Goal: Transaction & Acquisition: Subscribe to service/newsletter

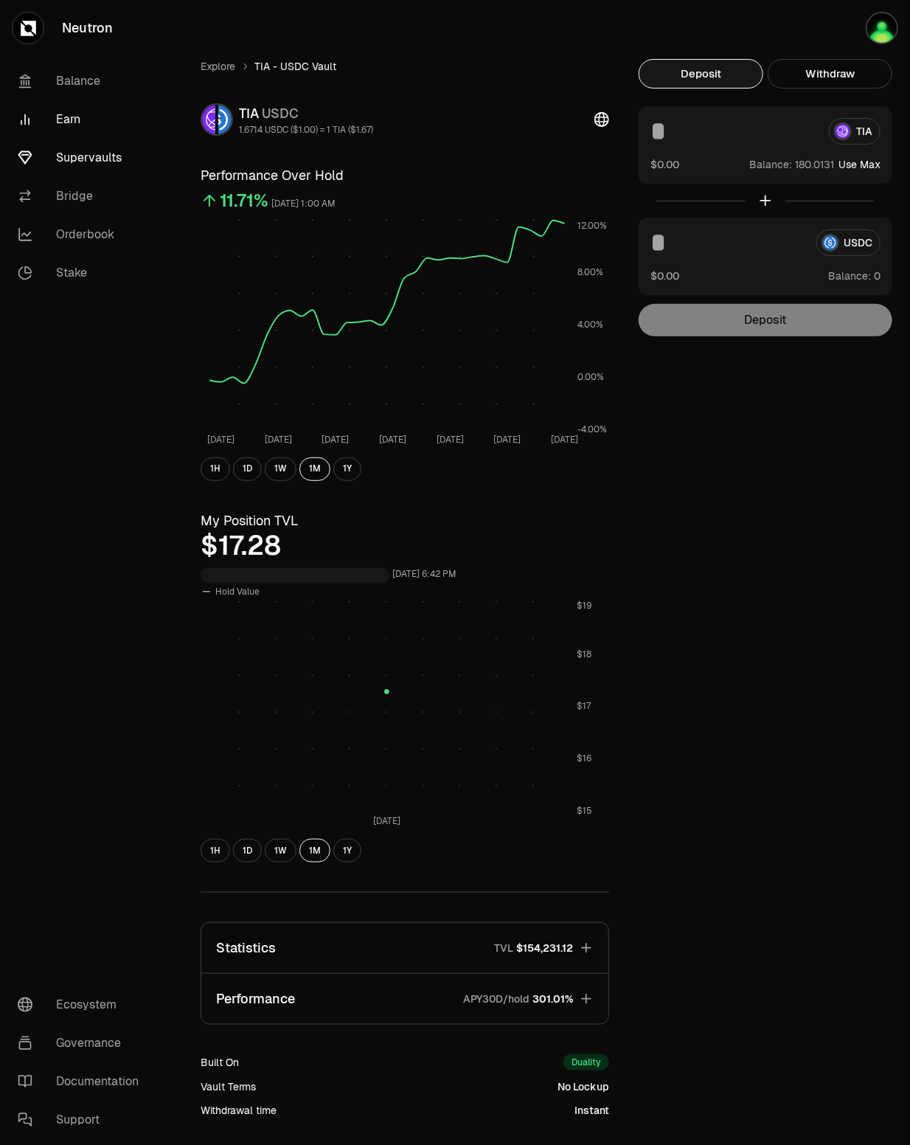
click at [71, 126] on link "Earn" at bounding box center [82, 119] width 153 height 38
click at [72, 274] on link "Stake" at bounding box center [82, 273] width 153 height 38
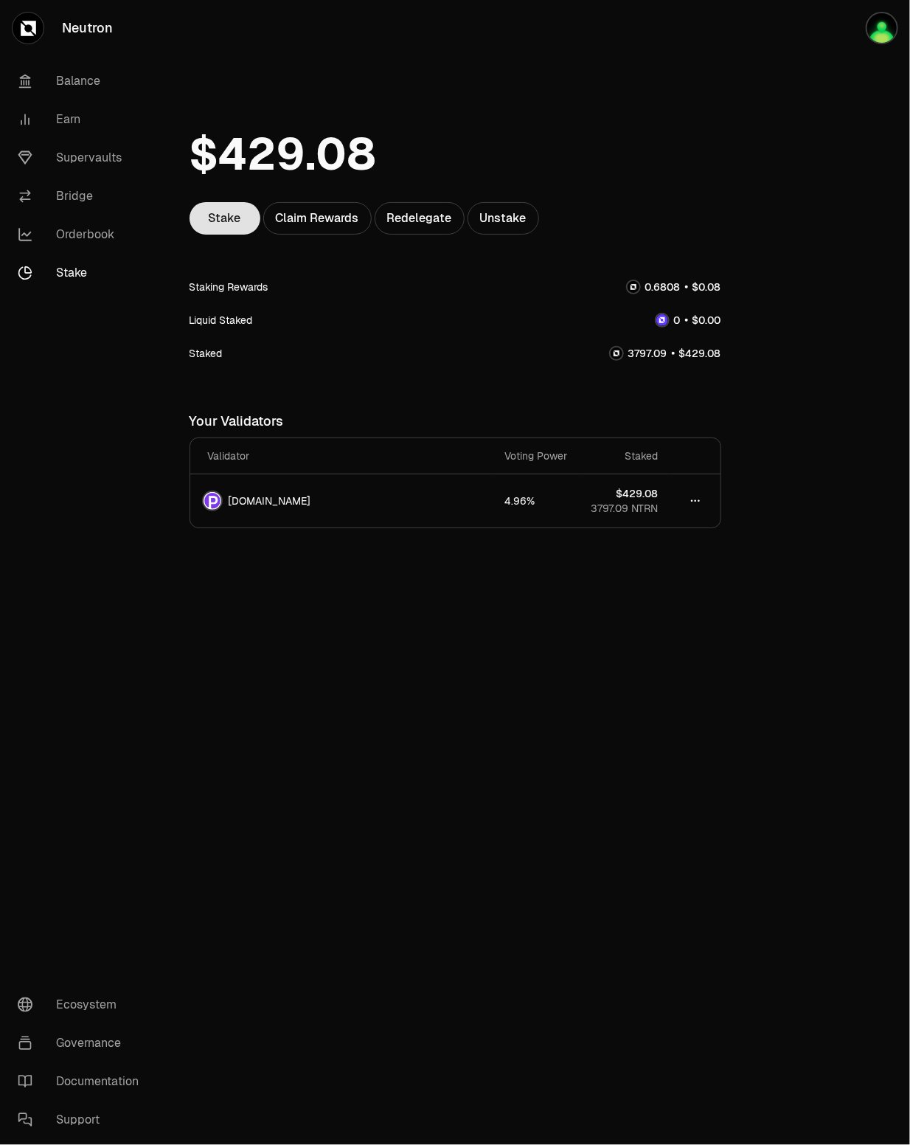
click at [227, 216] on link "Stake" at bounding box center [225, 218] width 71 height 32
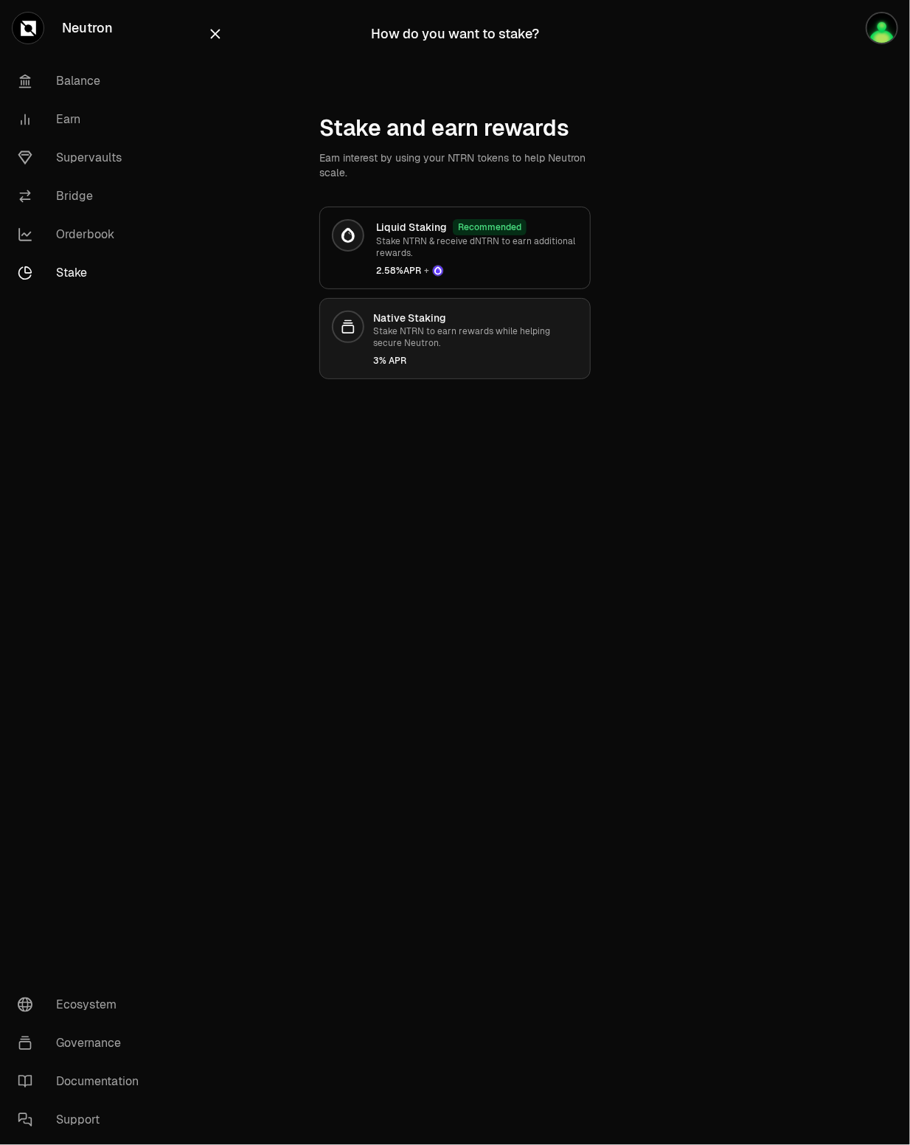
click at [446, 330] on p "Stake NTRN to earn rewards while helping secure Neutron." at bounding box center [475, 337] width 205 height 24
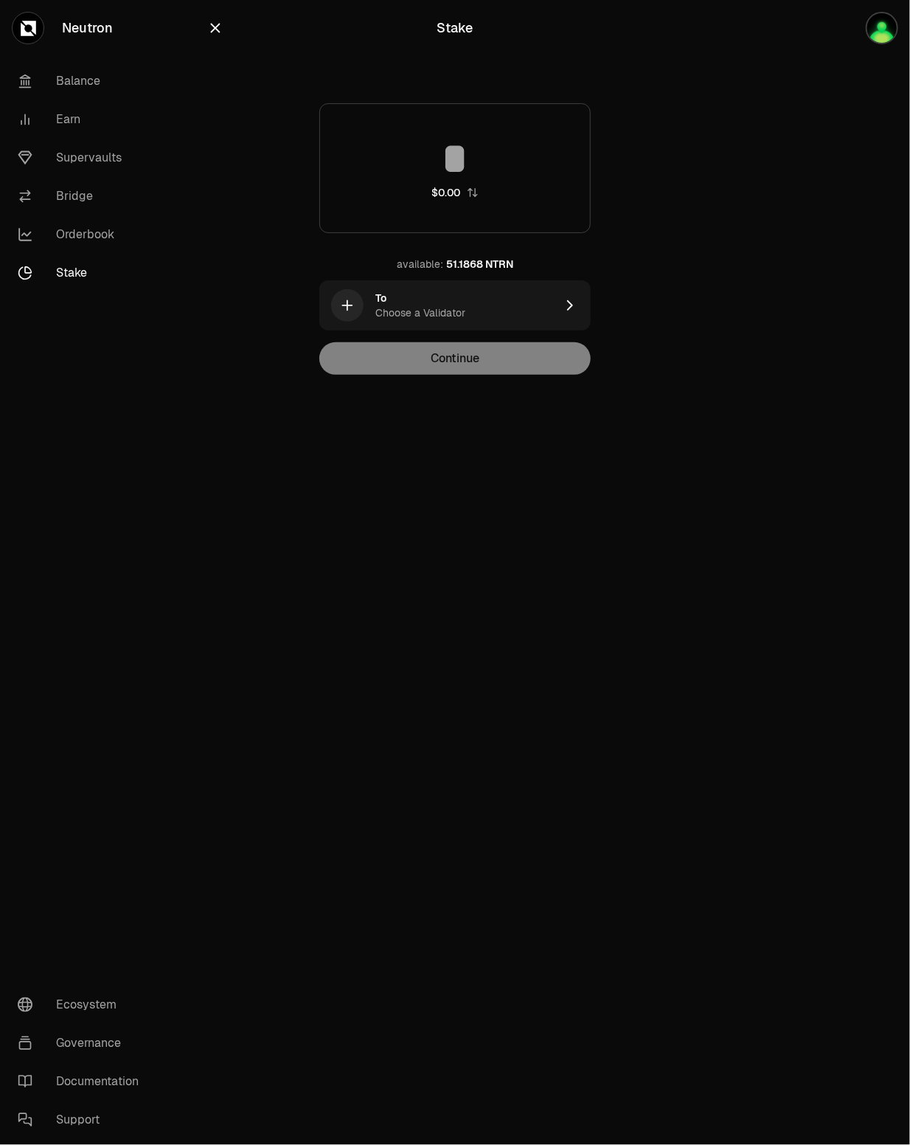
click at [454, 169] on input at bounding box center [455, 158] width 270 height 44
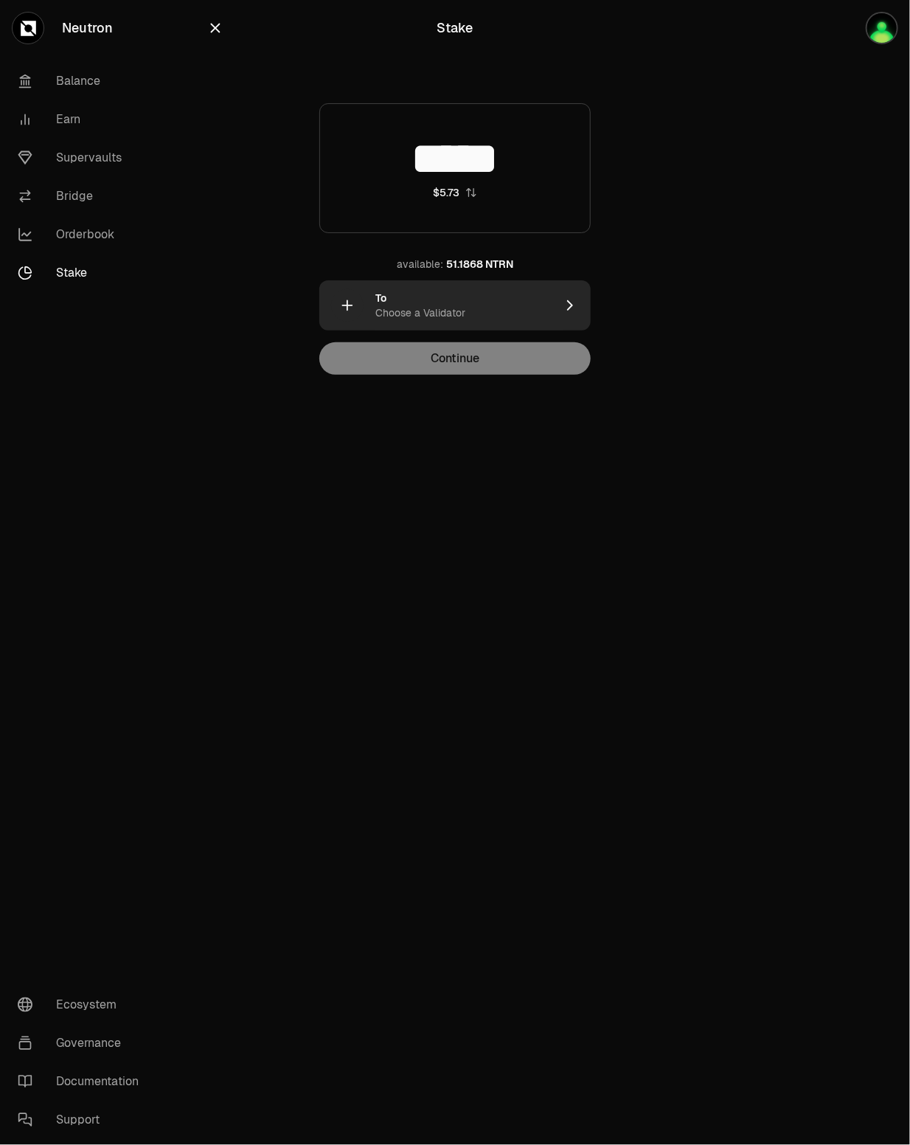
type input "*****"
click at [452, 302] on div "To Choose a Validator" at bounding box center [465, 306] width 180 height 30
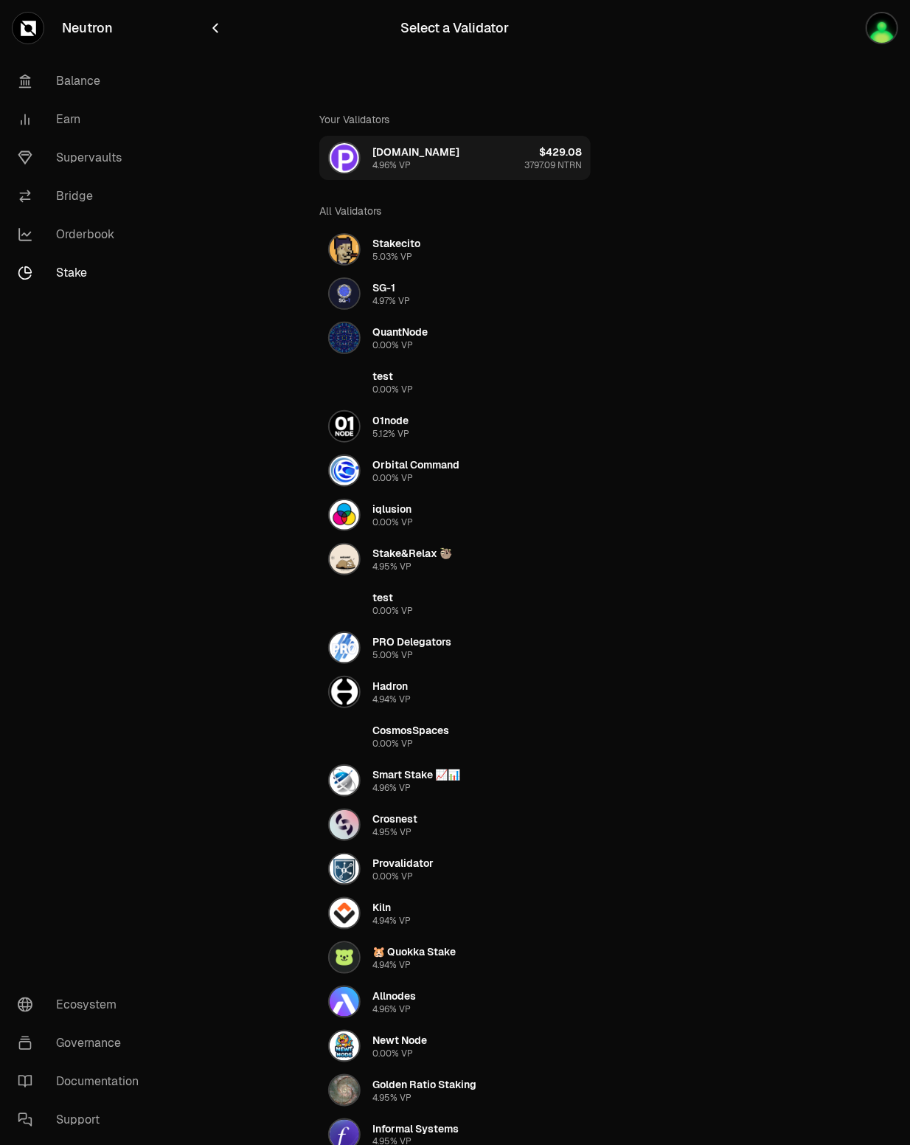
click at [410, 153] on div "[DOMAIN_NAME]" at bounding box center [416, 152] width 87 height 15
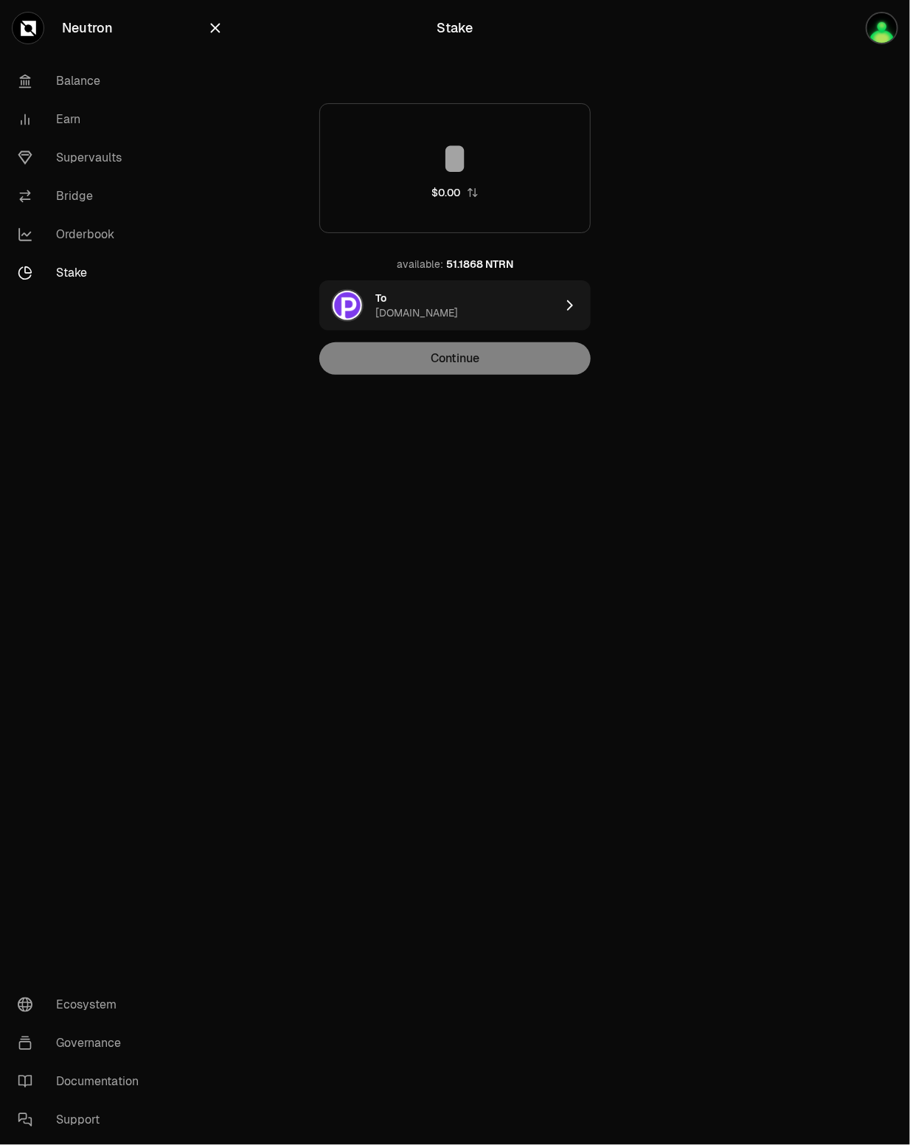
click at [458, 351] on div "Continue" at bounding box center [454, 358] width 271 height 32
click at [460, 165] on input at bounding box center [455, 158] width 270 height 44
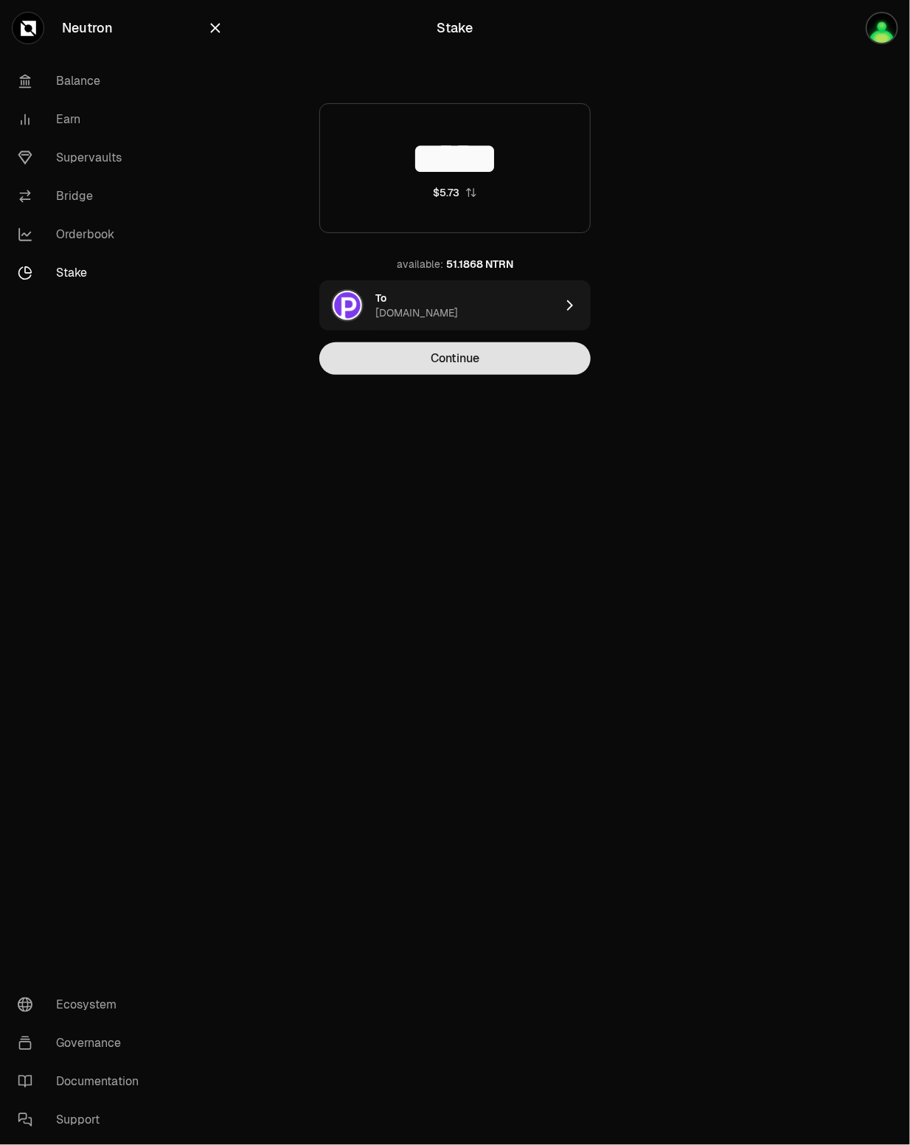
type input "*****"
click at [451, 362] on button "Continue" at bounding box center [454, 358] width 271 height 32
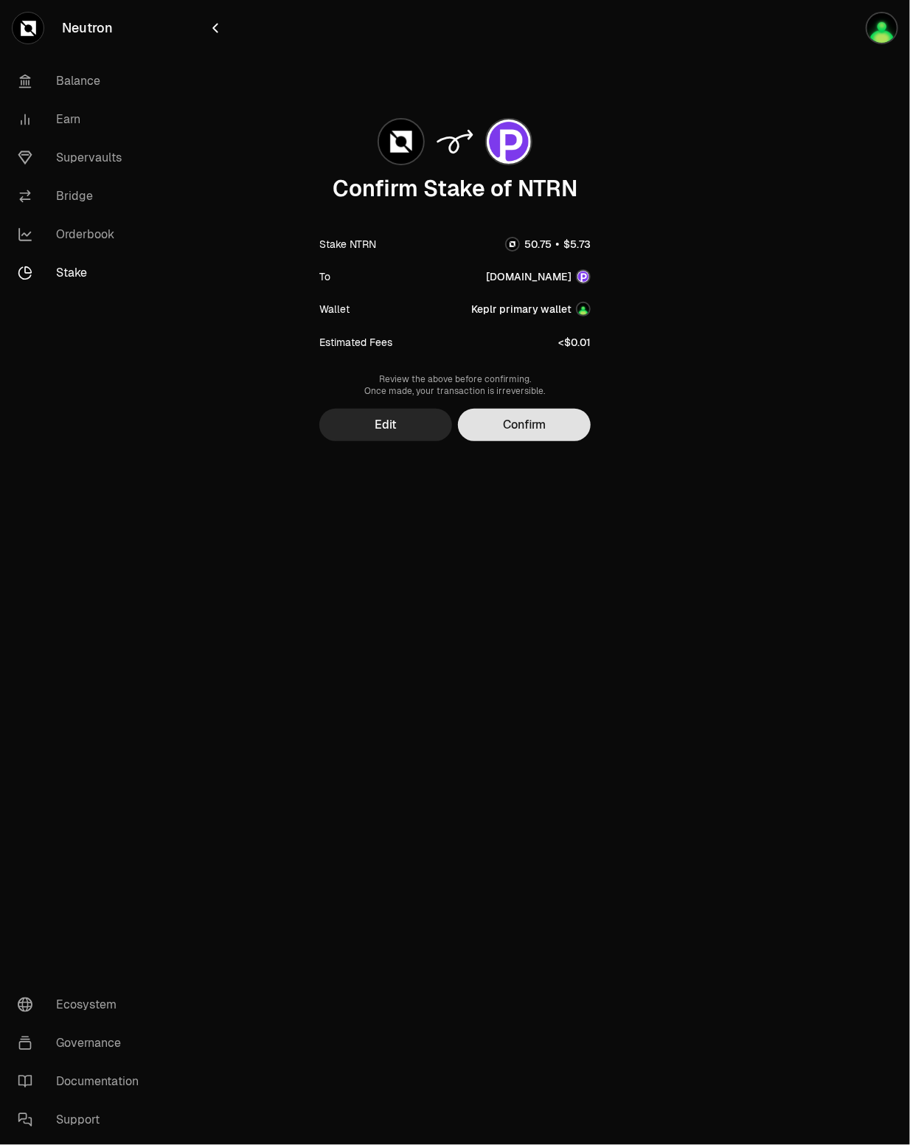
click at [520, 431] on button "Confirm" at bounding box center [524, 425] width 133 height 32
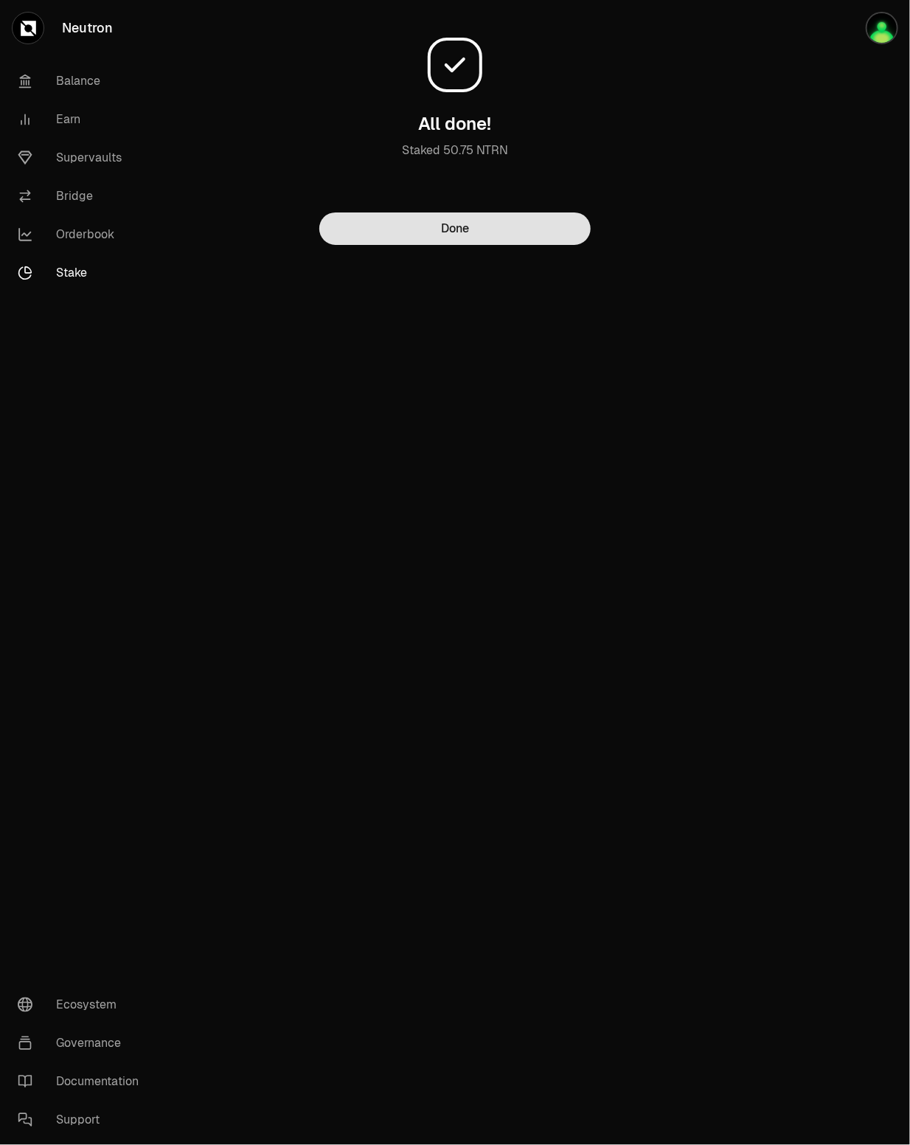
click at [457, 240] on button "Done" at bounding box center [454, 228] width 271 height 32
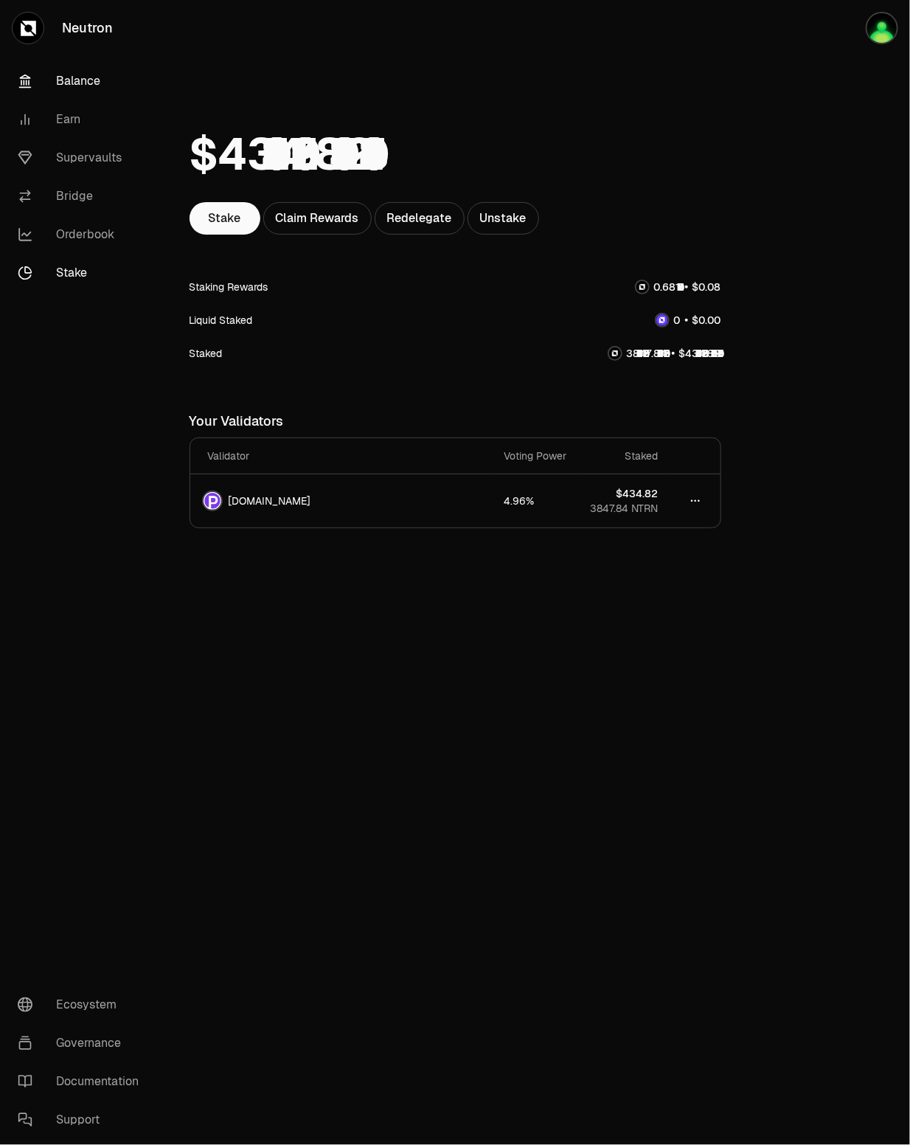
click at [56, 86] on link "Balance" at bounding box center [82, 81] width 153 height 38
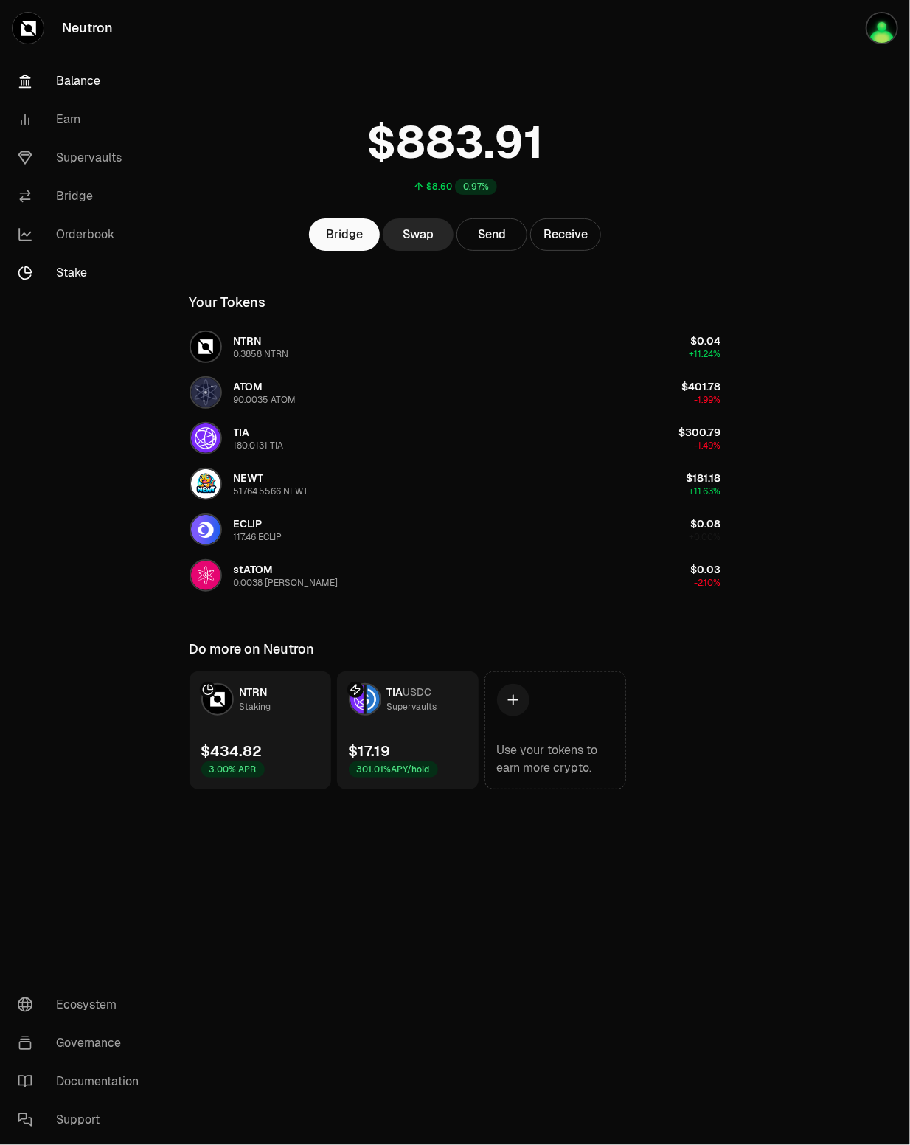
click at [88, 269] on link "Stake" at bounding box center [82, 273] width 153 height 38
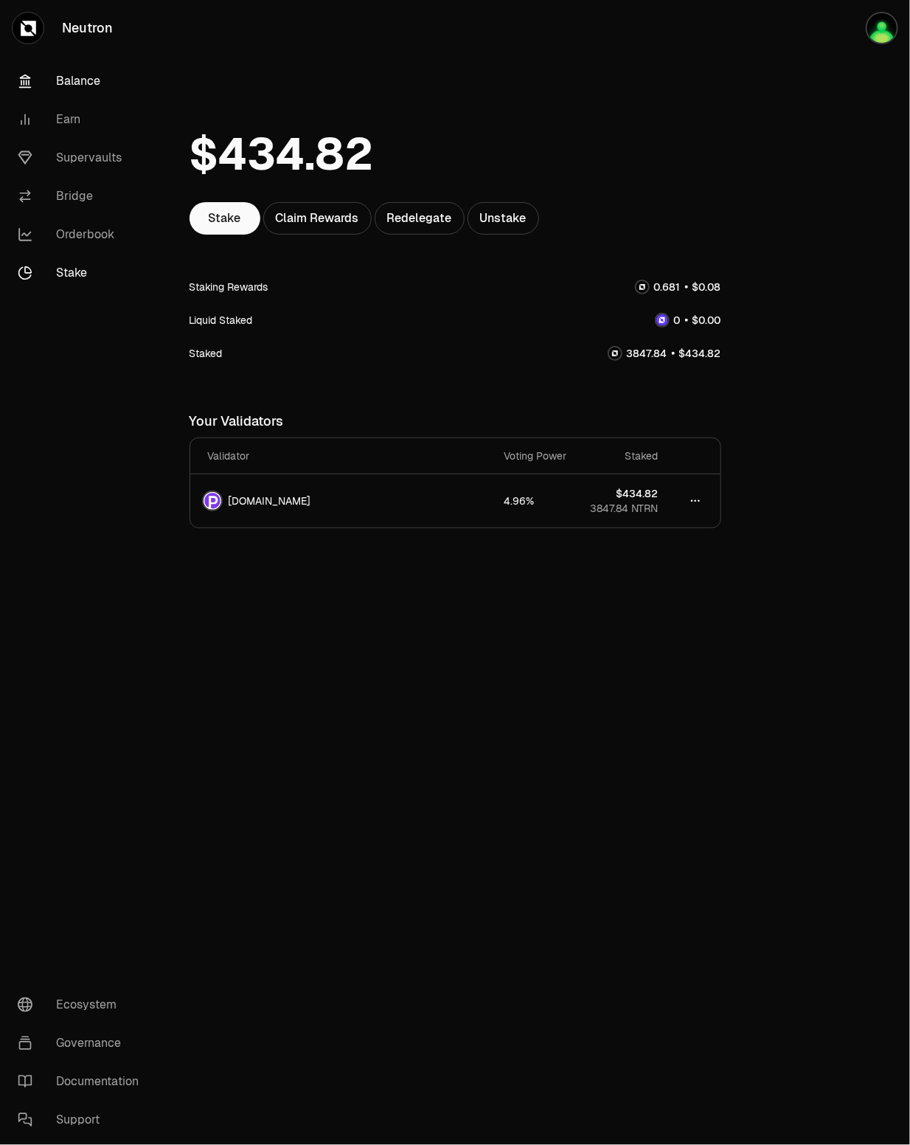
click at [83, 77] on link "Balance" at bounding box center [82, 81] width 153 height 38
